Goal: Task Accomplishment & Management: Complete application form

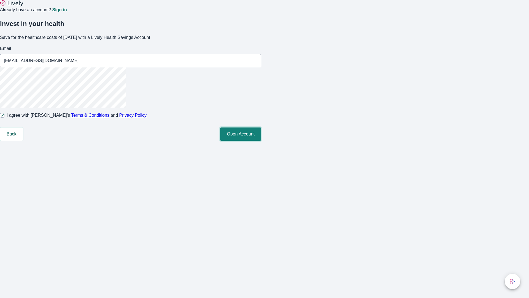
click at [261, 141] on button "Open Account" at bounding box center [240, 133] width 41 height 13
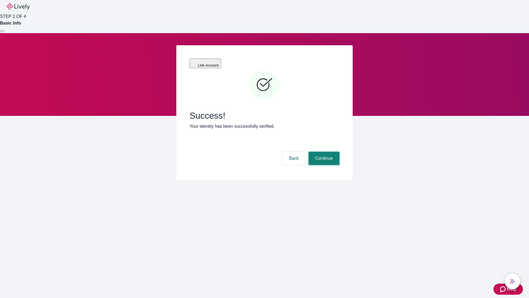
click at [323, 152] on button "Continue" at bounding box center [324, 158] width 31 height 13
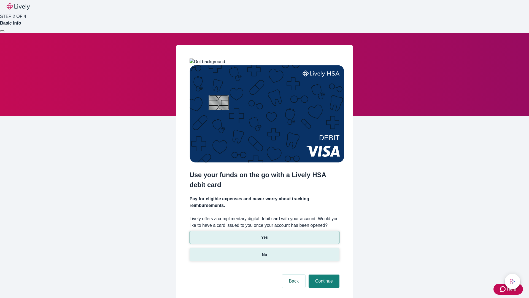
click at [264, 252] on p "No" at bounding box center [264, 255] width 5 height 6
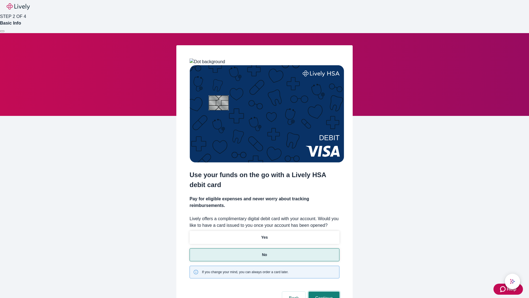
click at [323, 291] on button "Continue" at bounding box center [324, 297] width 31 height 13
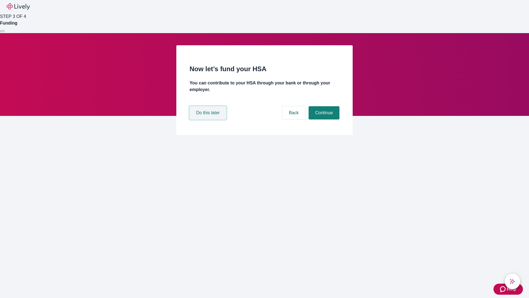
click at [209, 119] on button "Do this later" at bounding box center [208, 112] width 37 height 13
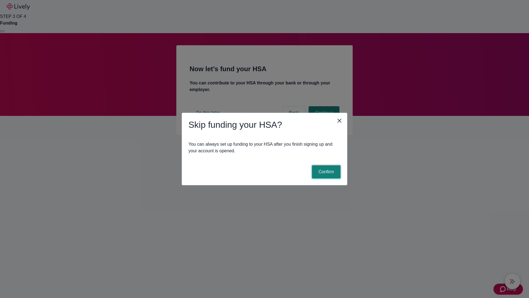
click at [325, 172] on button "Confirm" at bounding box center [326, 171] width 29 height 13
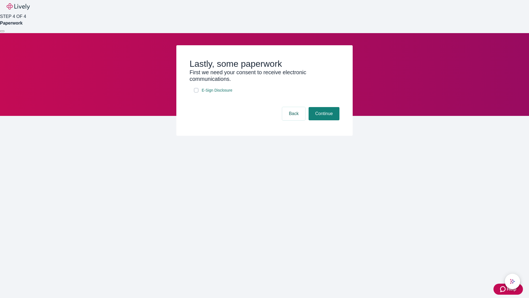
click at [196, 92] on input "E-Sign Disclosure" at bounding box center [196, 90] width 4 height 4
checkbox input "true"
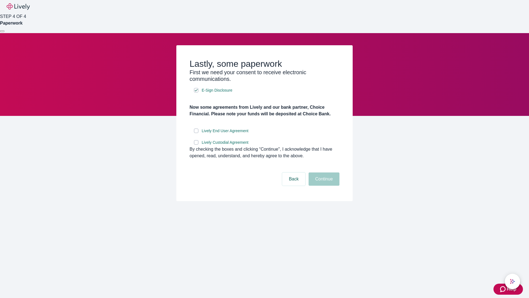
click at [196, 133] on input "Lively End User Agreement" at bounding box center [196, 130] width 4 height 4
checkbox input "true"
click at [196, 144] on input "Lively Custodial Agreement" at bounding box center [196, 142] width 4 height 4
checkbox input "true"
click at [323, 185] on button "Continue" at bounding box center [324, 178] width 31 height 13
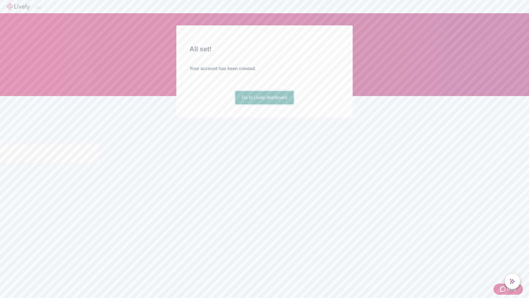
click at [264, 104] on link "Go to Lively dashboard" at bounding box center [264, 97] width 59 height 13
